Goal: Information Seeking & Learning: Learn about a topic

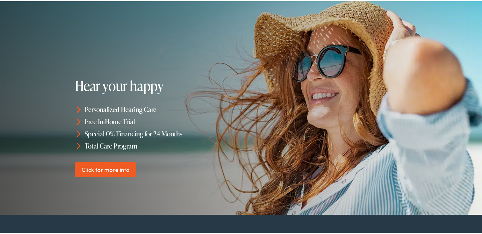
scroll to position [56, 0]
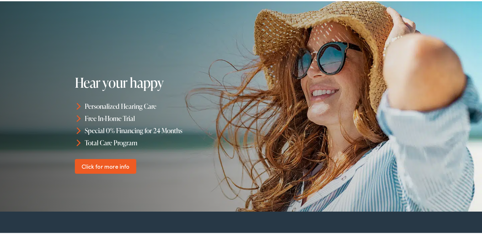
click at [96, 164] on link "Click for more info" at bounding box center [106, 164] width 62 height 15
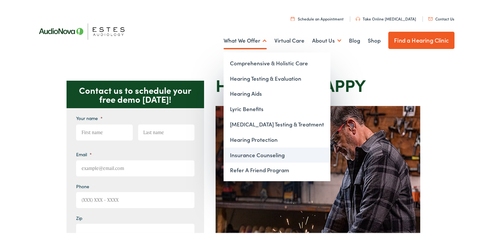
click at [268, 153] on link "Insurance Counseling" at bounding box center [276, 153] width 107 height 15
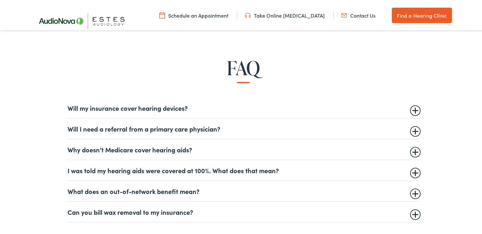
scroll to position [359, 0]
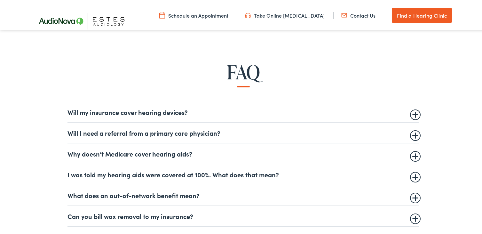
click at [413, 112] on summary "Will my insurance cover hearing devices?" at bounding box center [242, 111] width 351 height 8
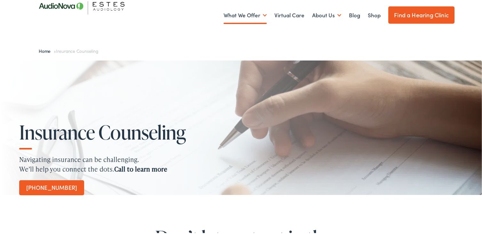
scroll to position [0, 0]
